Goal: Find specific page/section: Find specific page/section

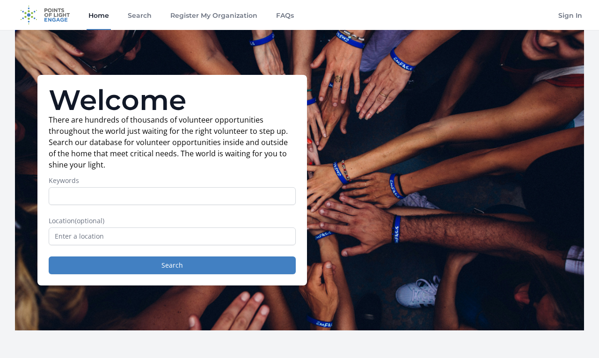
click at [97, 13] on link "Home" at bounding box center [99, 15] width 24 height 30
click at [284, 23] on link "FAQs" at bounding box center [285, 15] width 22 height 30
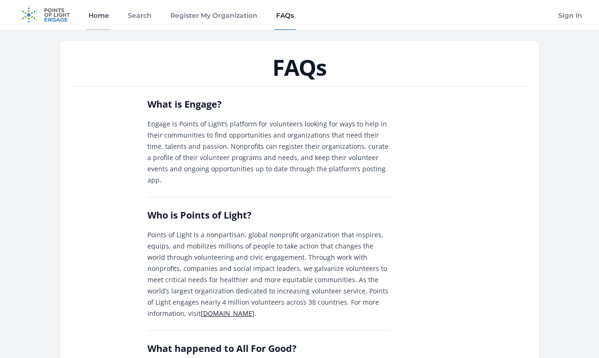
click at [91, 16] on link "Home" at bounding box center [99, 15] width 24 height 30
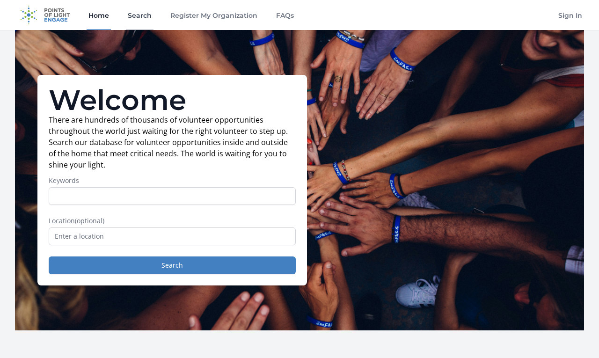
click at [136, 19] on link "Search" at bounding box center [140, 15] width 28 height 30
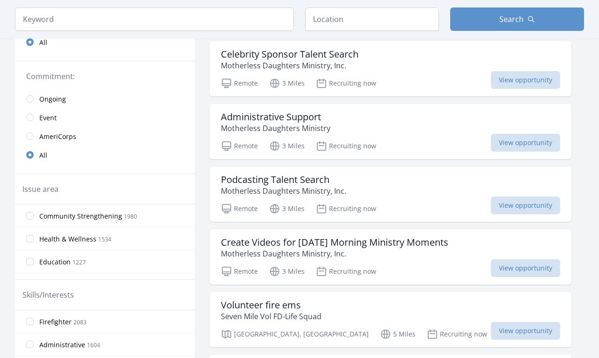
scroll to position [171, 0]
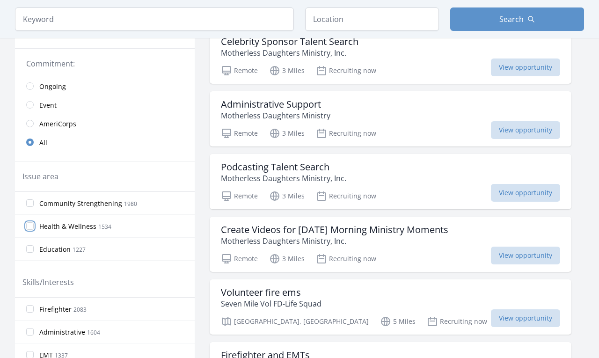
click at [30, 226] on input "Health & Wellness 1534" at bounding box center [29, 225] width 7 height 7
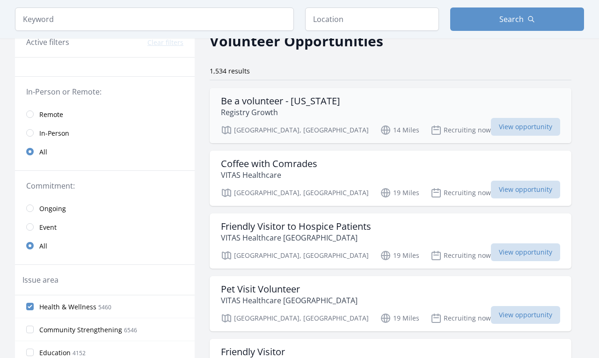
scroll to position [50, 0]
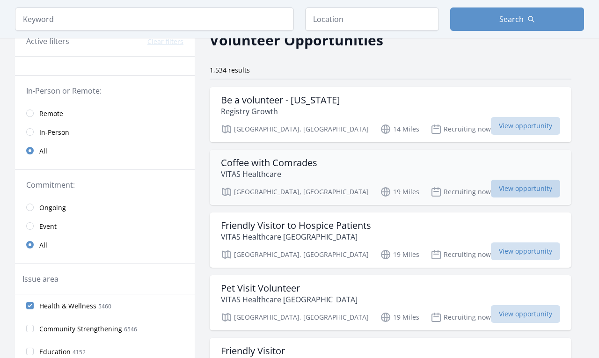
click at [491, 190] on span "View opportunity" at bounding box center [525, 189] width 69 height 18
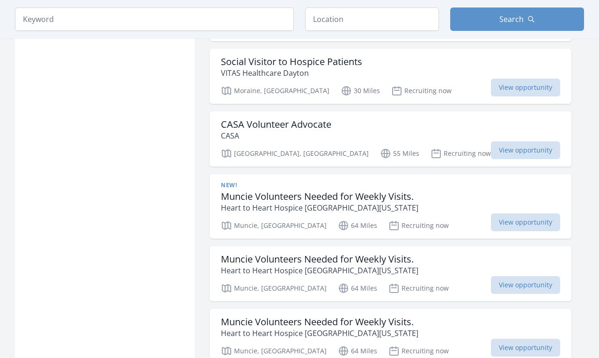
scroll to position [967, 0]
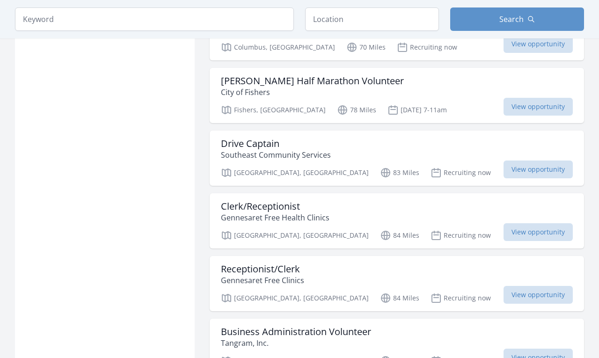
scroll to position [1732, 0]
